Goal: Navigation & Orientation: Find specific page/section

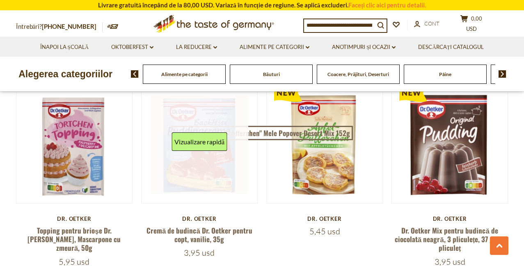
scroll to position [1807, 0]
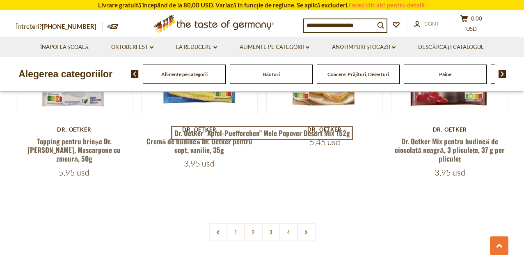
click at [499, 77] on img at bounding box center [503, 73] width 8 height 7
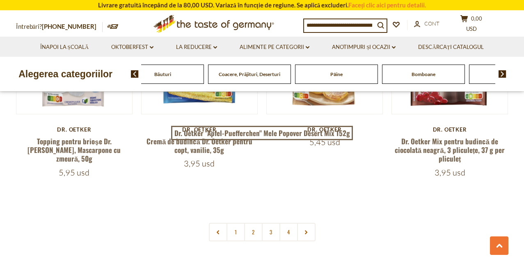
click at [500, 77] on img at bounding box center [503, 73] width 8 height 7
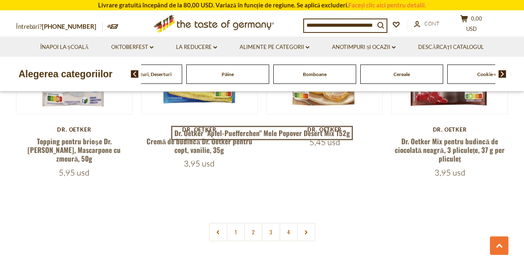
click at [501, 77] on img at bounding box center [503, 73] width 8 height 7
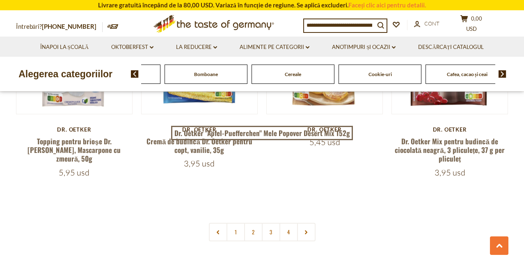
click at [501, 77] on img at bounding box center [503, 73] width 8 height 7
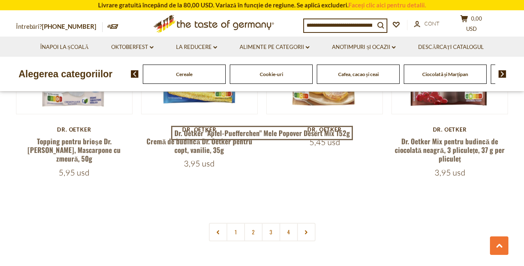
click at [269, 43] on link "Alimente pe categorii dropdown_arrow" at bounding box center [275, 47] width 70 height 9
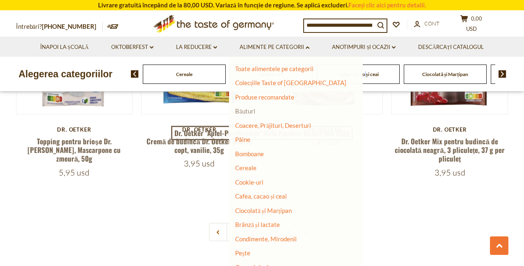
click at [252, 110] on font "Băuturi" at bounding box center [245, 110] width 20 height 7
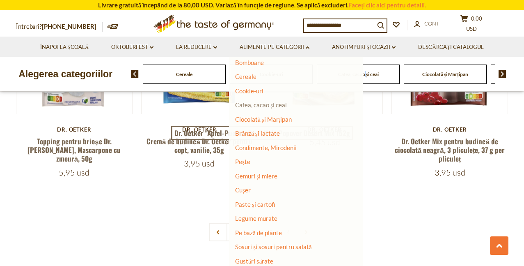
scroll to position [123, 0]
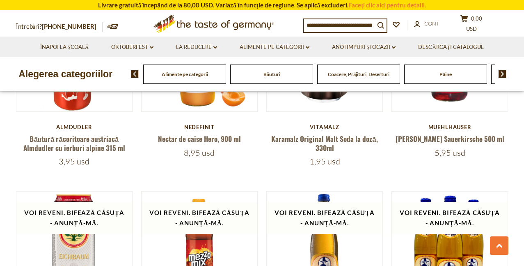
scroll to position [1436, 0]
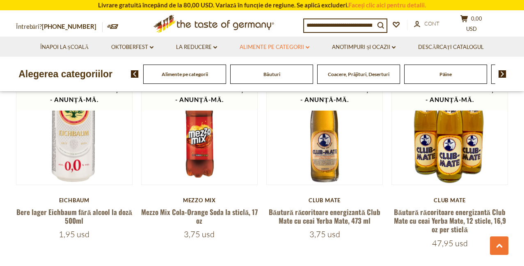
click at [269, 46] on font "Alimente pe categorii" at bounding box center [272, 47] width 64 height 7
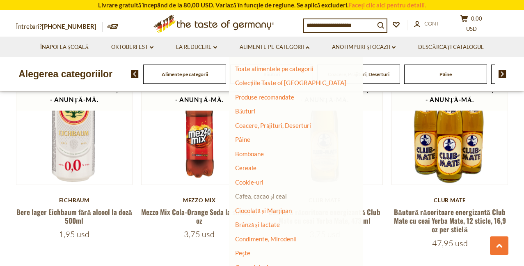
click at [259, 198] on font "Cafea, cacao și ceai" at bounding box center [261, 195] width 52 height 7
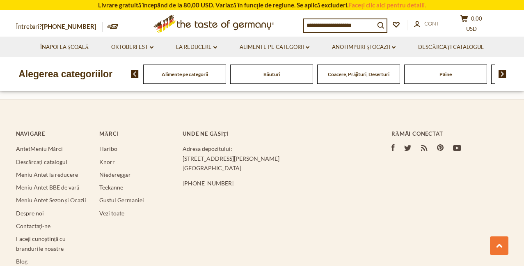
scroll to position [2458, 0]
